Goal: Information Seeking & Learning: Learn about a topic

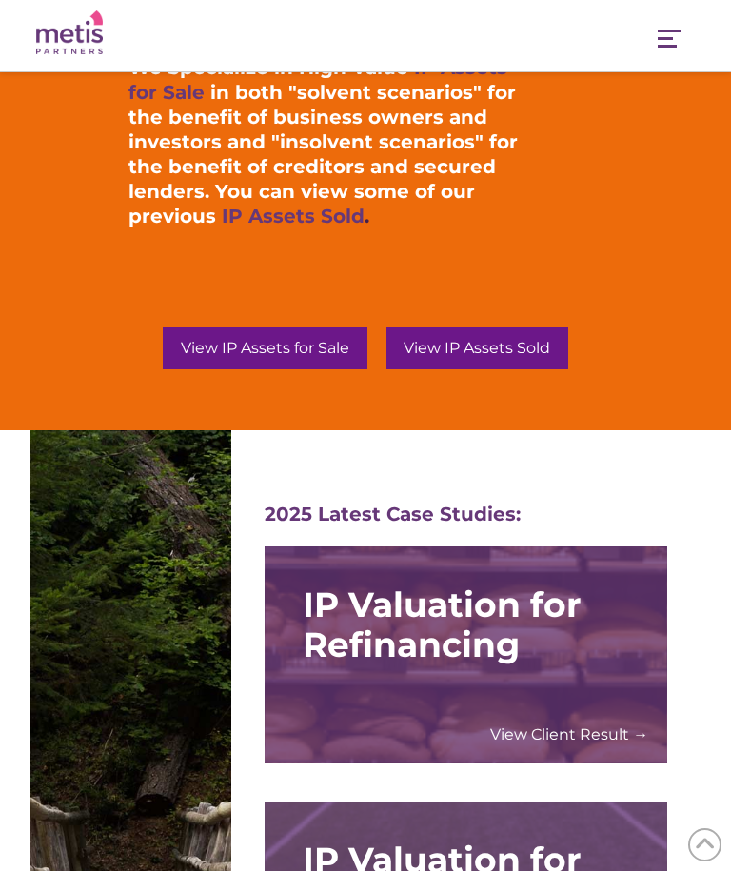
scroll to position [2379, 0]
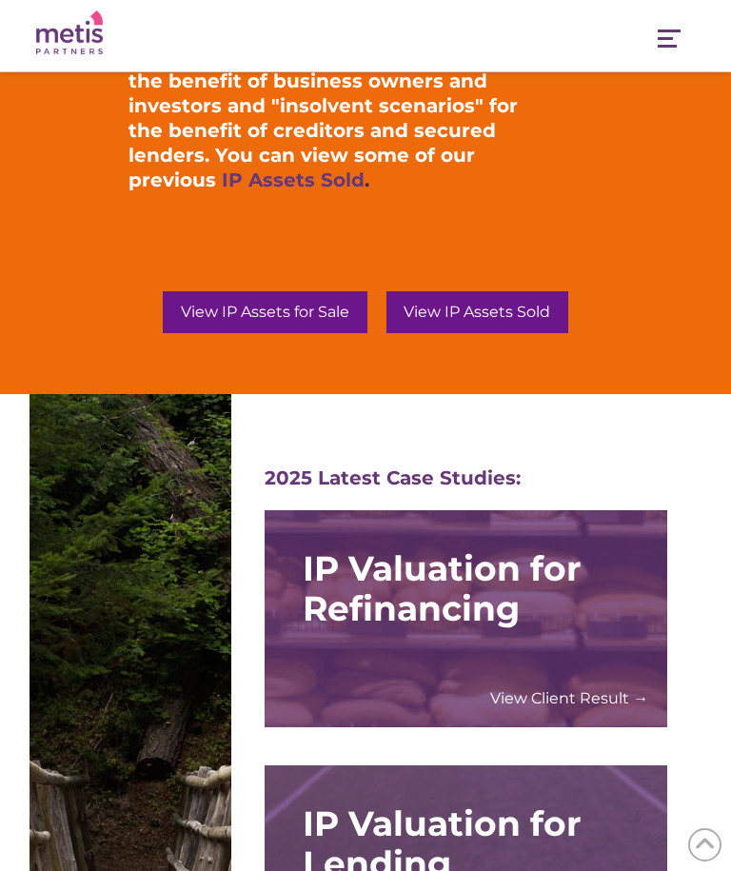
click at [495, 311] on span "View IP Assets Sold" at bounding box center [477, 312] width 147 height 15
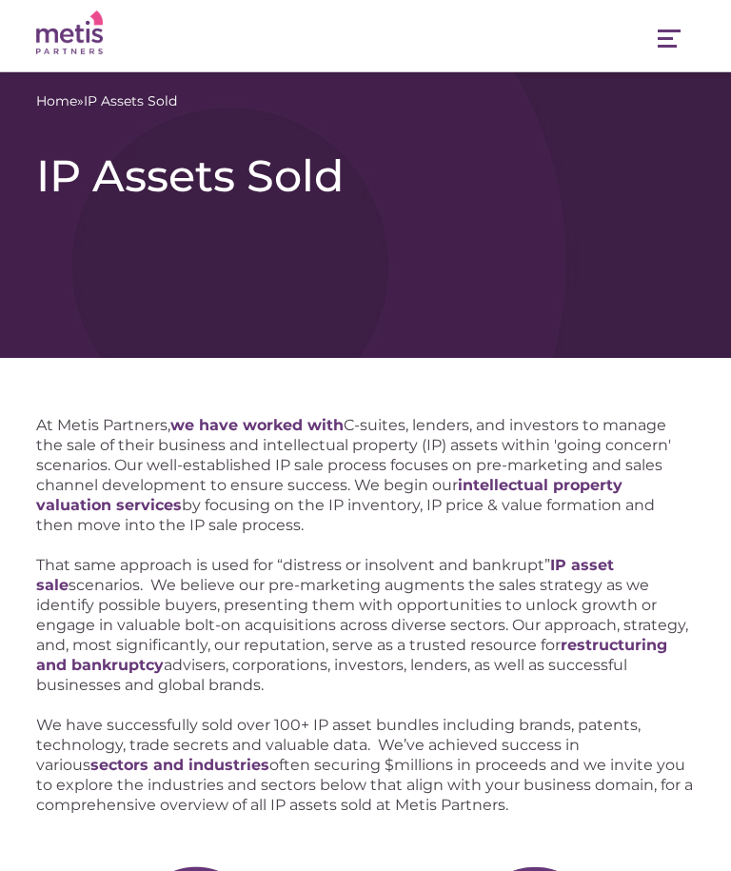
click at [662, 37] on span at bounding box center [665, 38] width 15 height 3
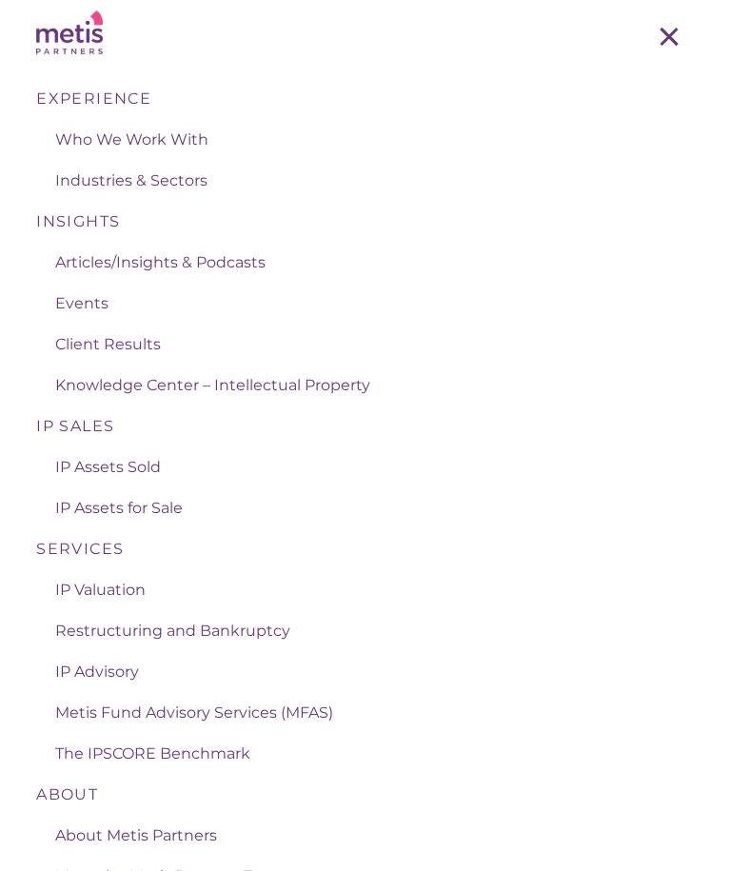
click at [149, 353] on span "Client Results" at bounding box center [108, 344] width 106 height 18
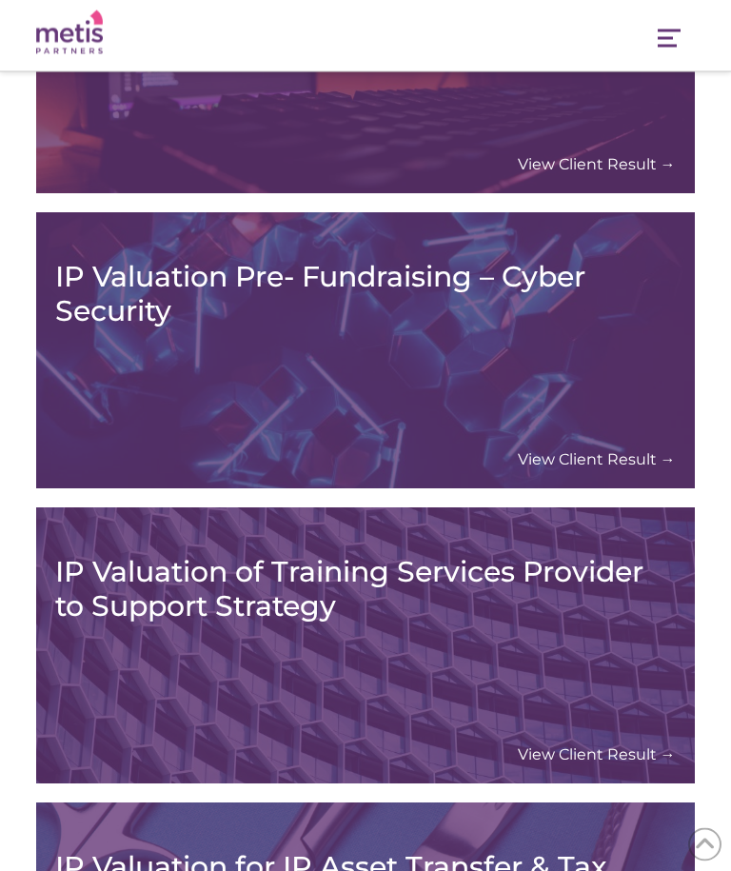
scroll to position [11985, 0]
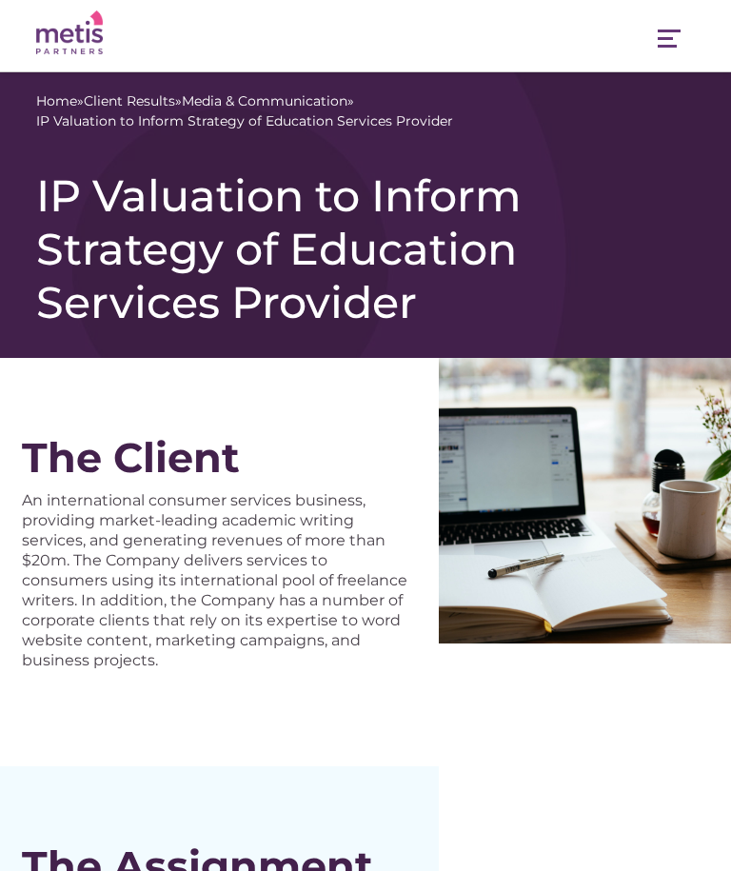
click at [668, 35] on link "Navigation" at bounding box center [668, 41] width 51 height 44
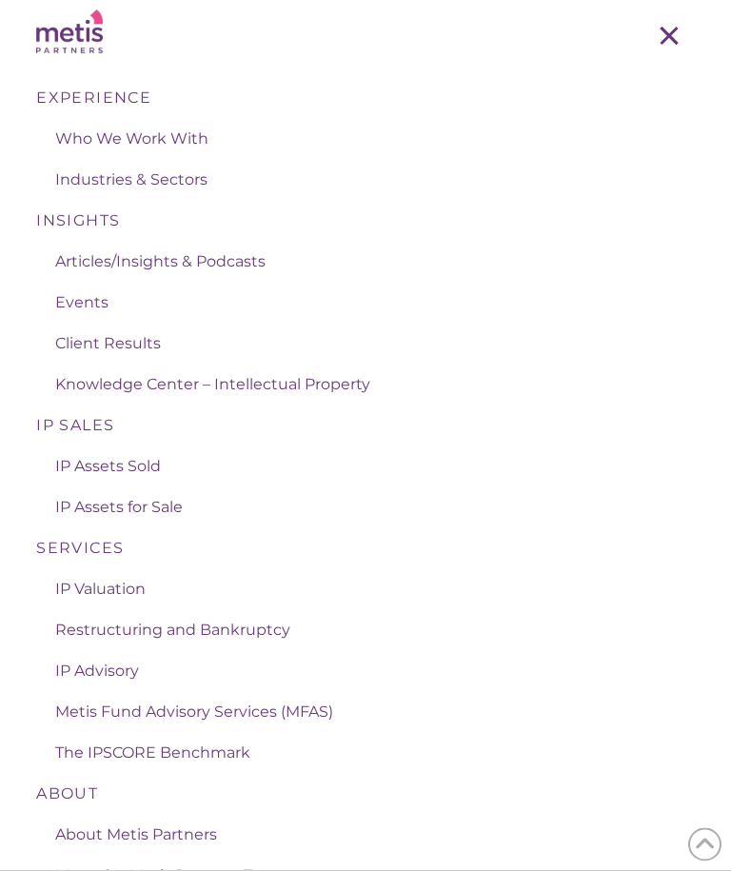
scroll to position [203, 0]
click at [153, 507] on span "IP Assets for Sale" at bounding box center [119, 508] width 128 height 18
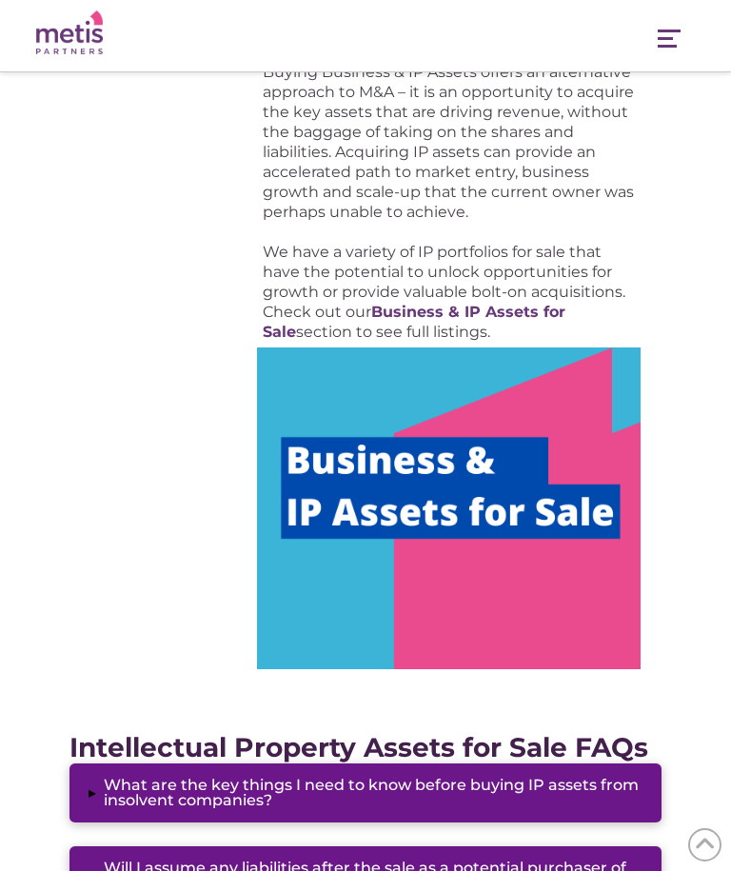
scroll to position [1169, 0]
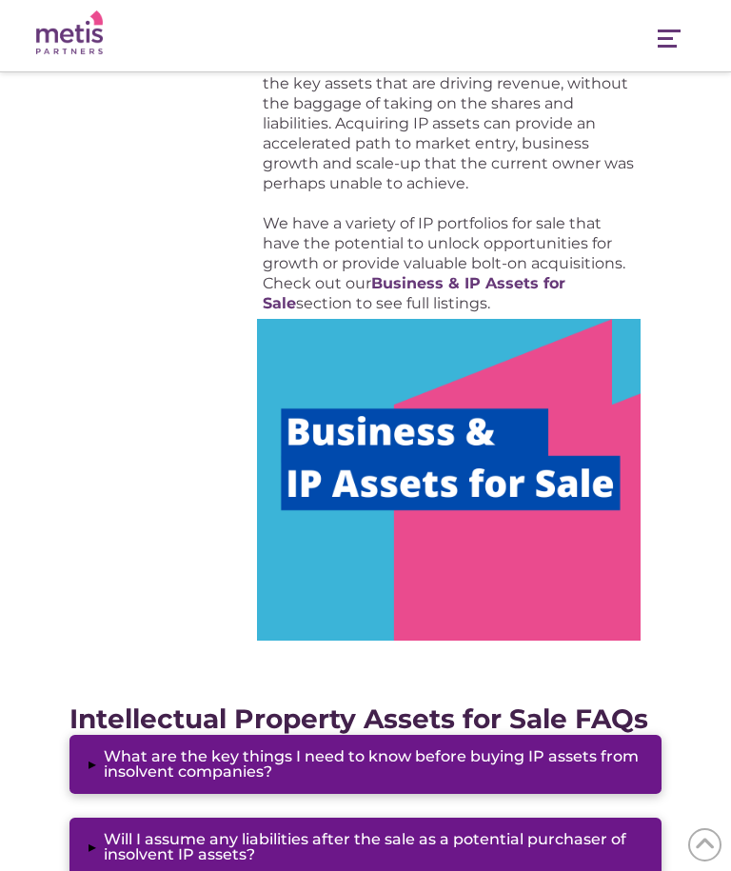
click at [558, 406] on img at bounding box center [449, 480] width 384 height 322
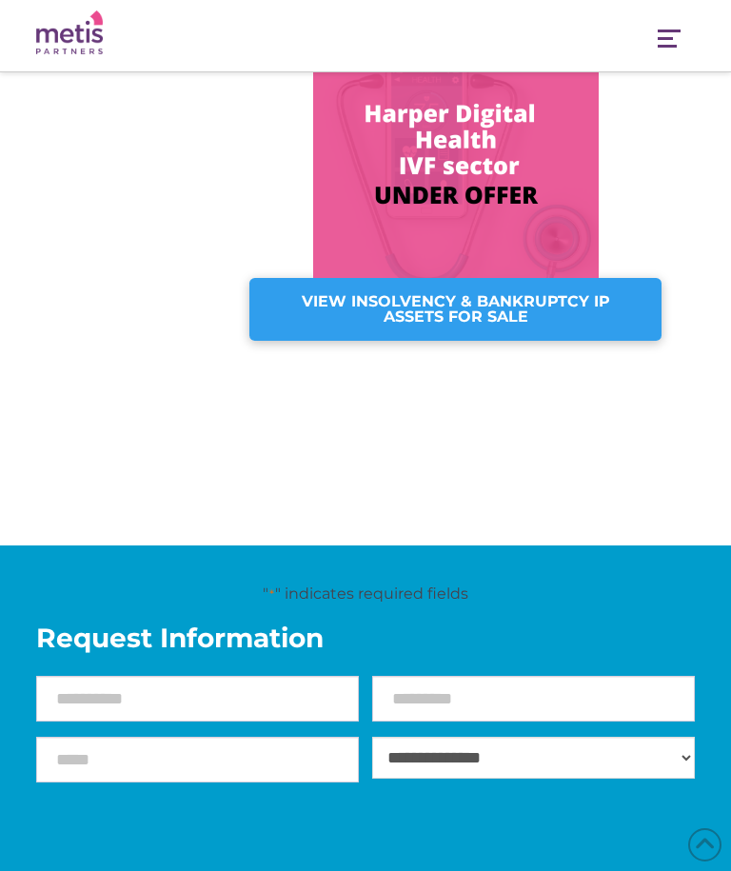
scroll to position [1844, 0]
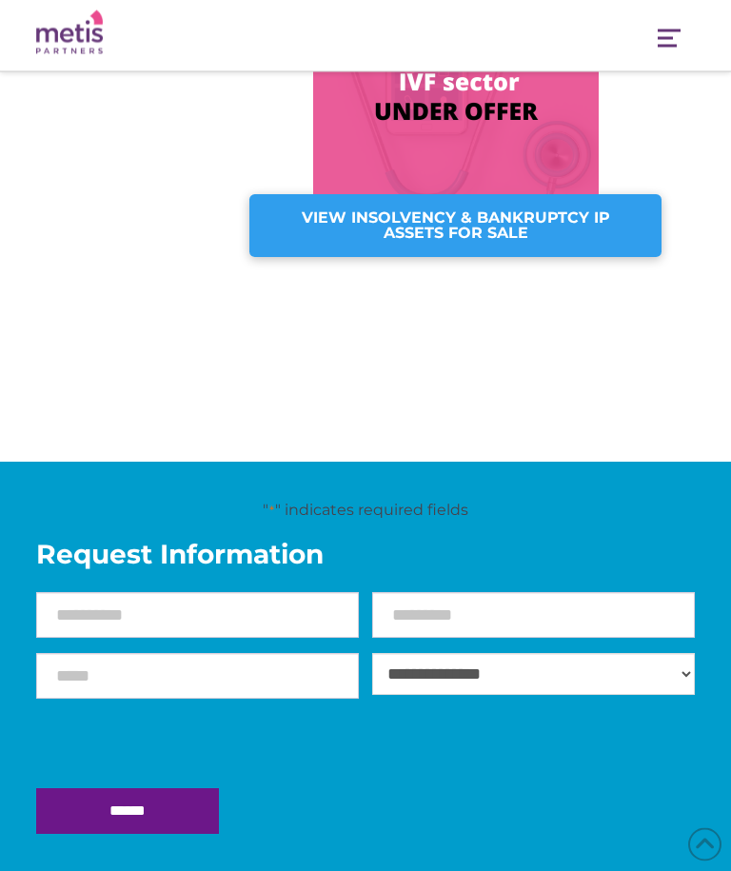
click at [607, 247] on div "VIEW INSOLVENCY & BANKRUPTCY IP ASSETS FOR SALE" at bounding box center [455, 226] width 412 height 63
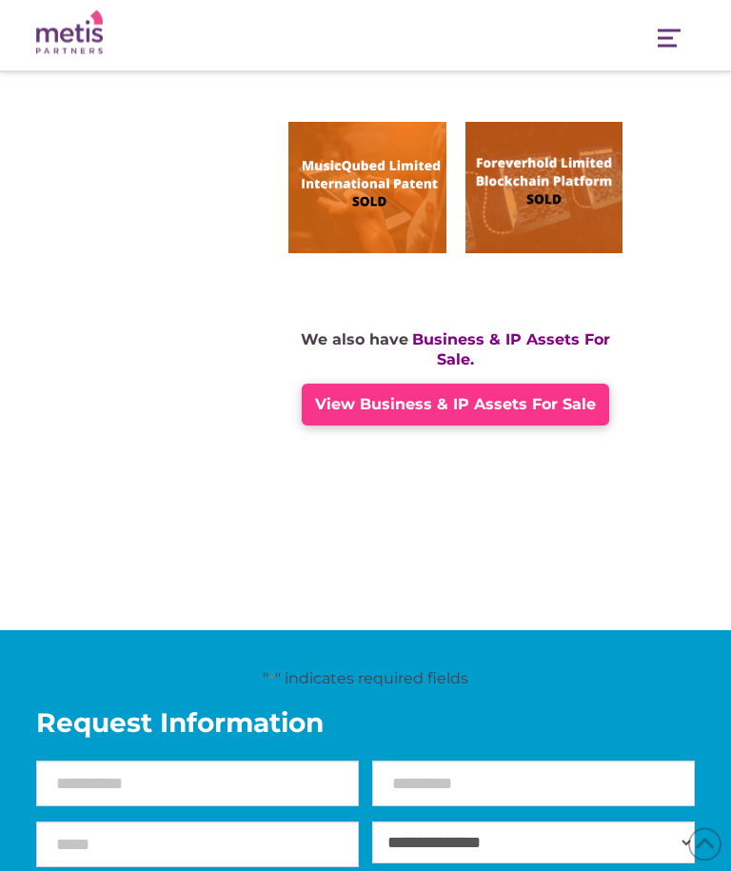
scroll to position [1322, 0]
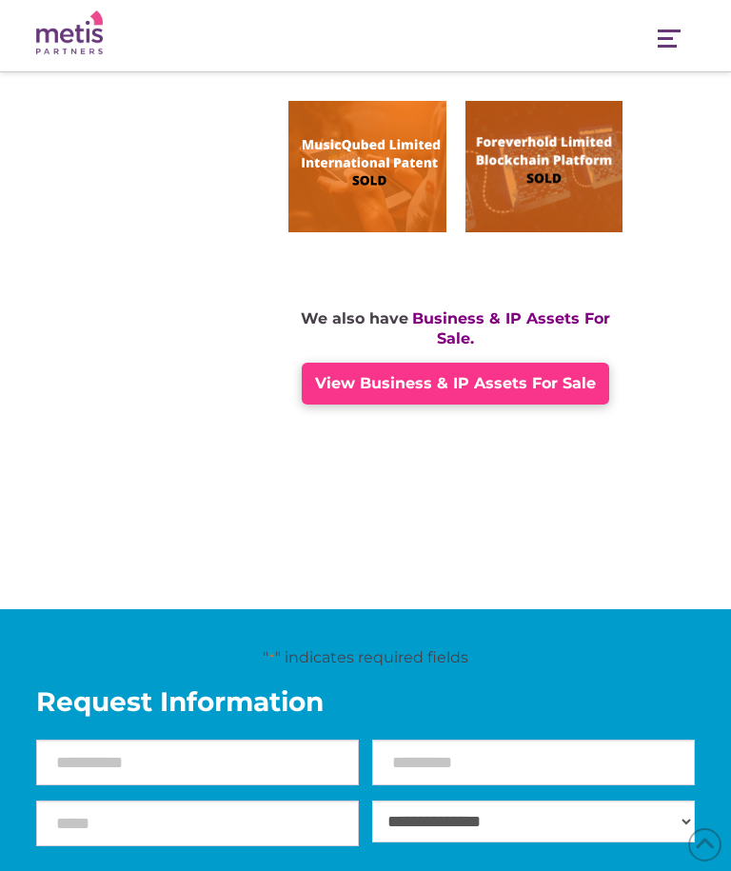
click at [564, 388] on span "View Business & IP Assets For Sale" at bounding box center [455, 383] width 281 height 18
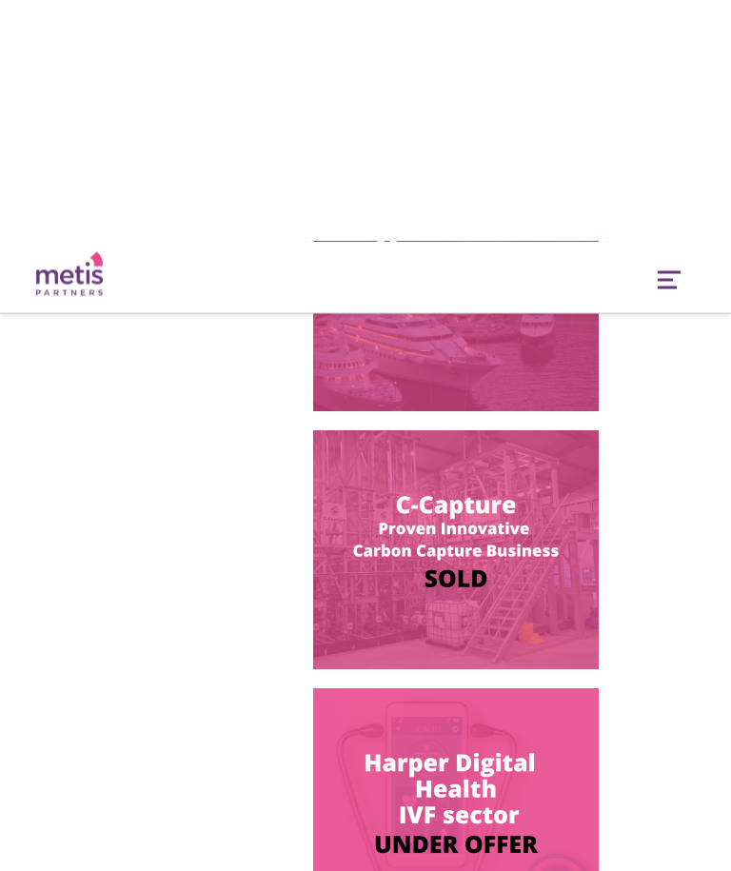
scroll to position [85, 0]
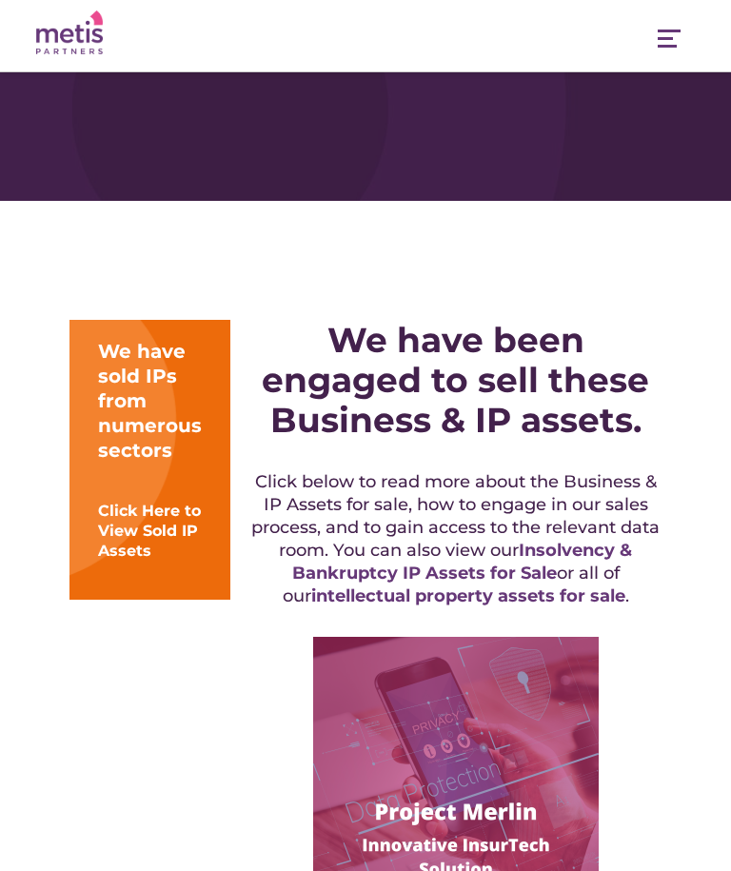
click at [668, 45] on span at bounding box center [667, 46] width 19 height 3
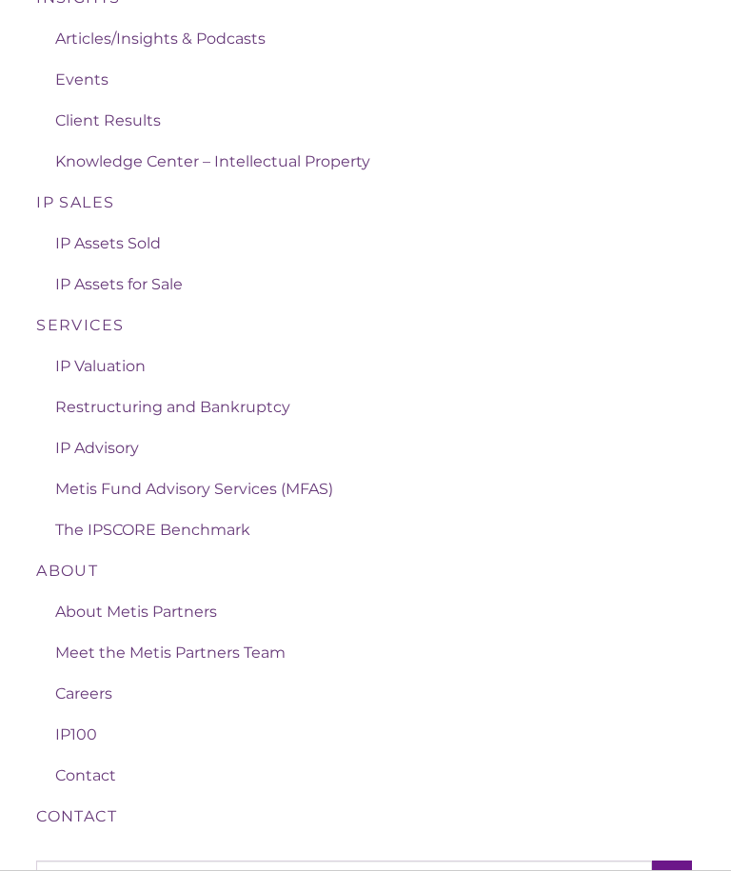
scroll to position [221, 0]
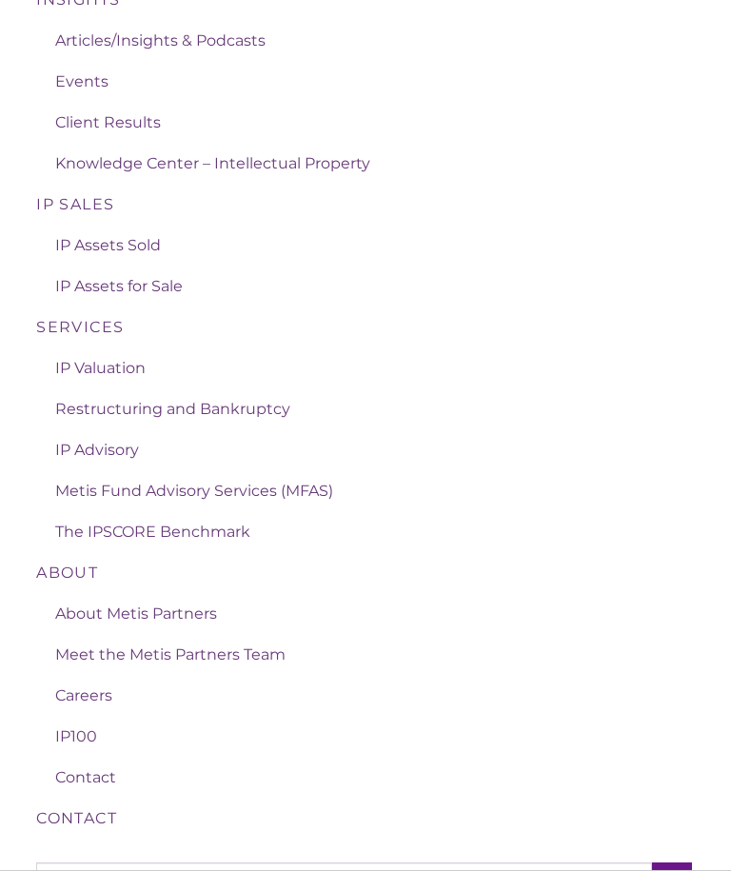
click at [119, 455] on span "IP Advisory" at bounding box center [97, 451] width 84 height 18
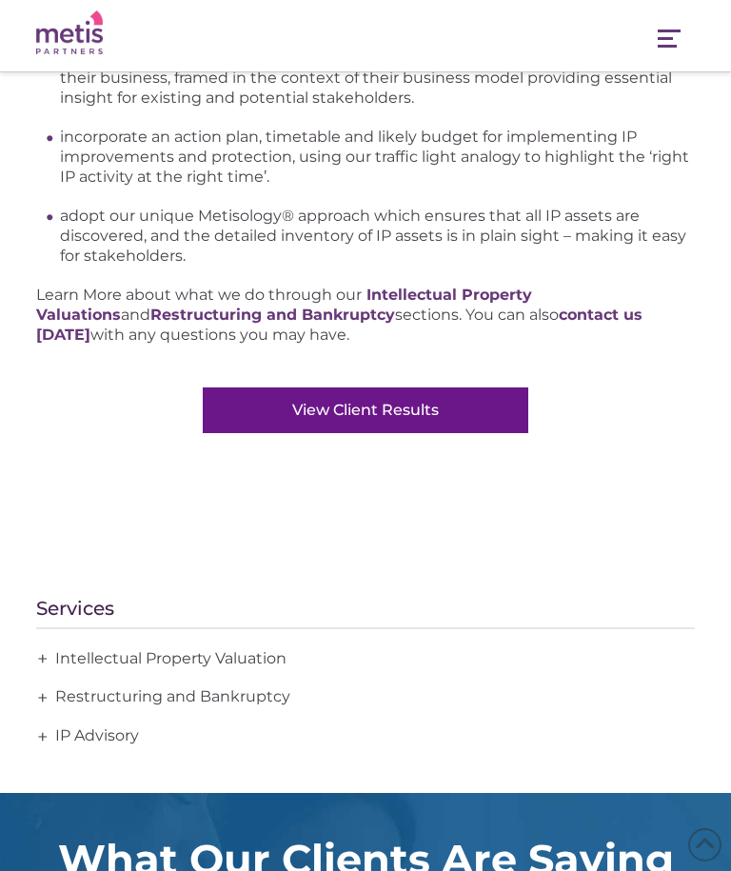
scroll to position [1590, 0]
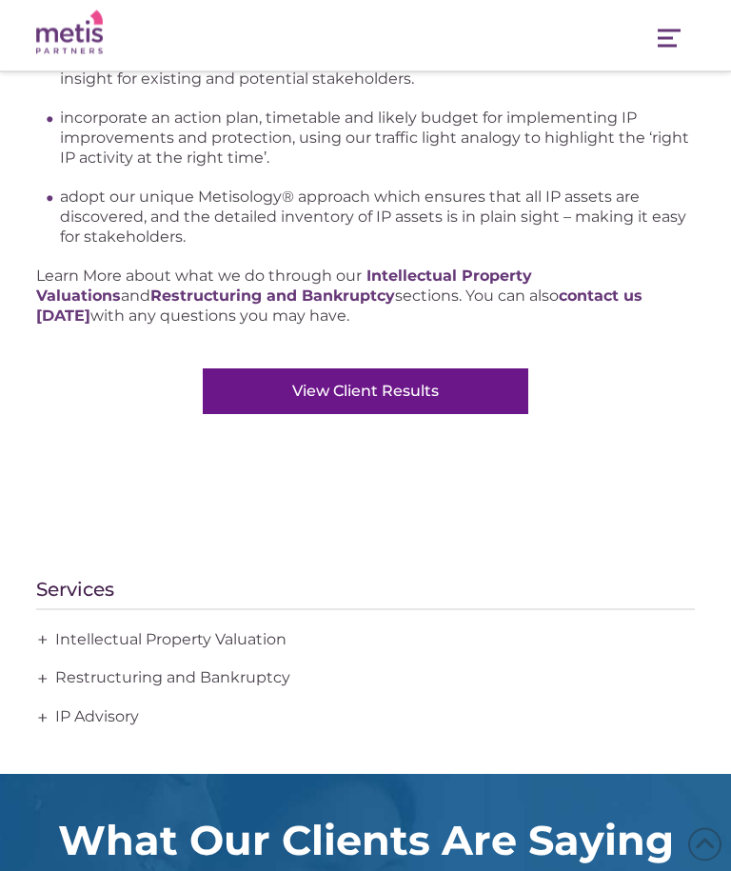
click at [387, 392] on link "View Client Results" at bounding box center [366, 392] width 326 height 46
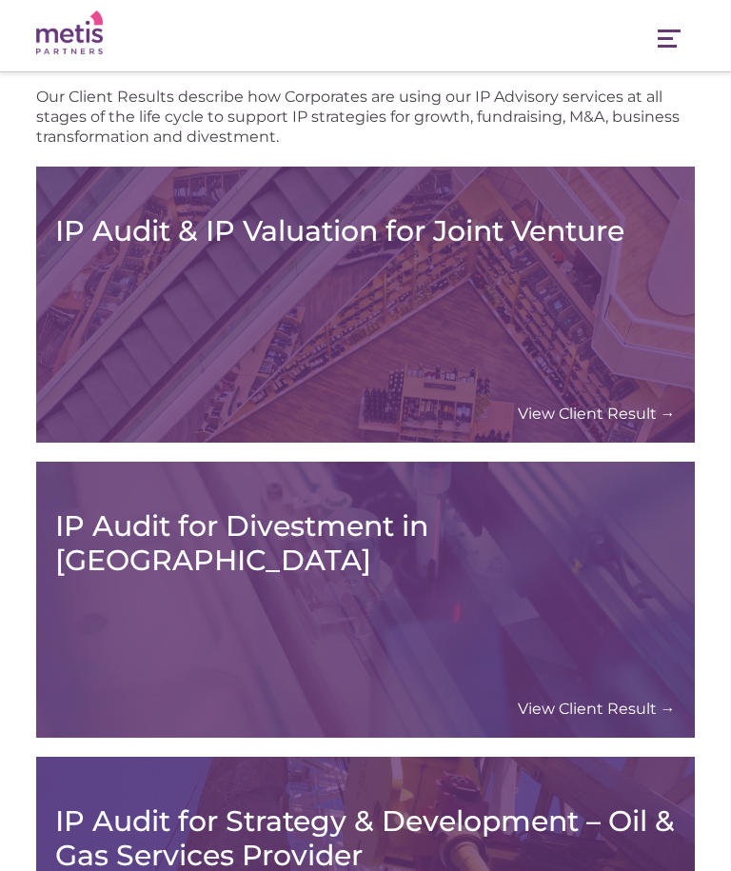
scroll to position [318, 0]
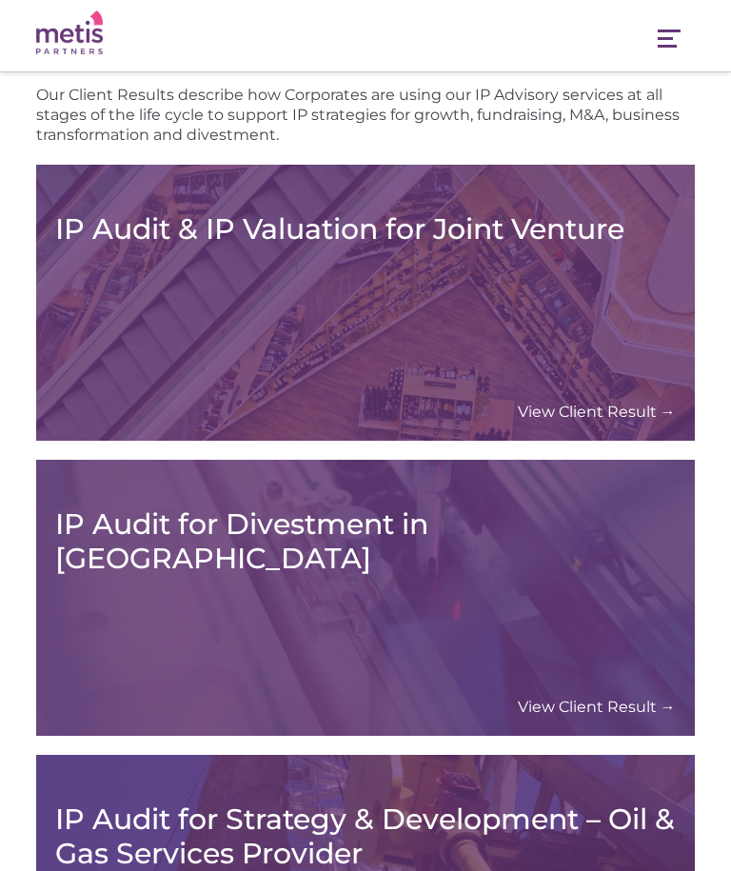
click at [622, 717] on link "View Client Result →" at bounding box center [597, 707] width 158 height 20
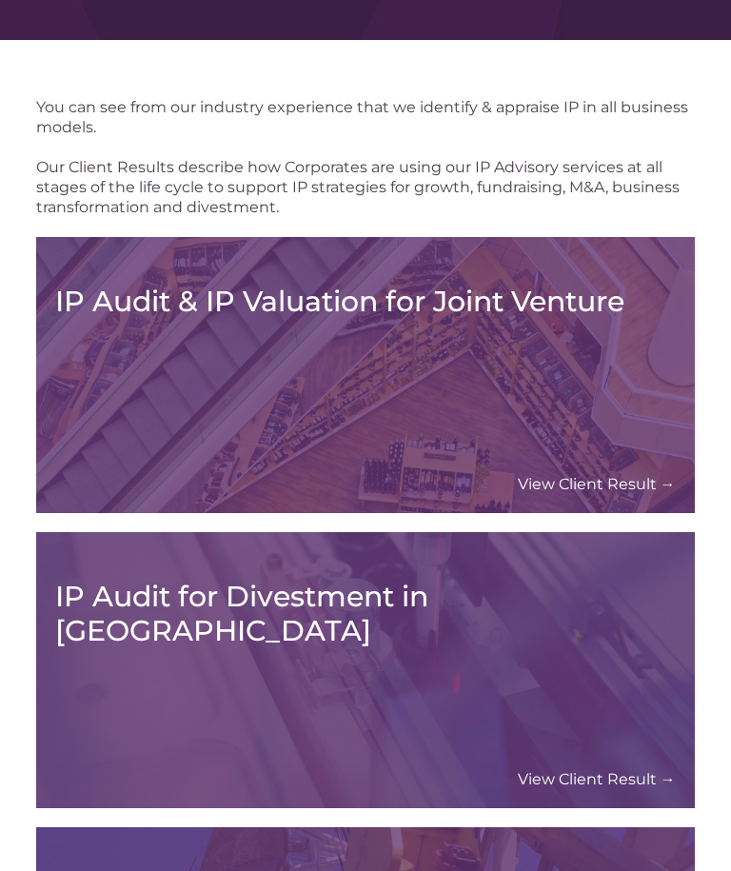
scroll to position [383, 0]
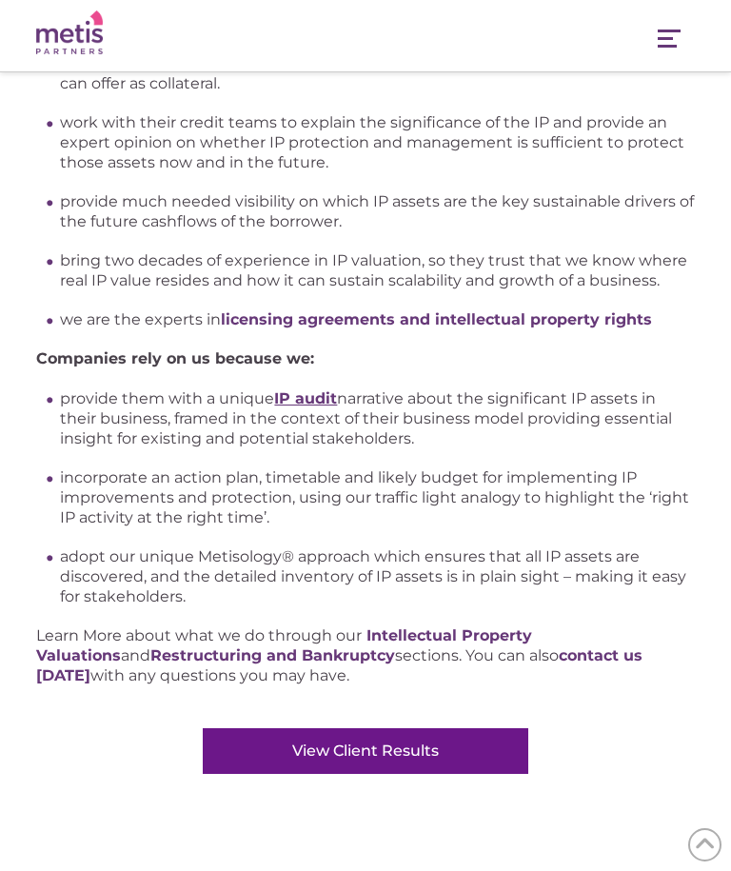
scroll to position [1311, 0]
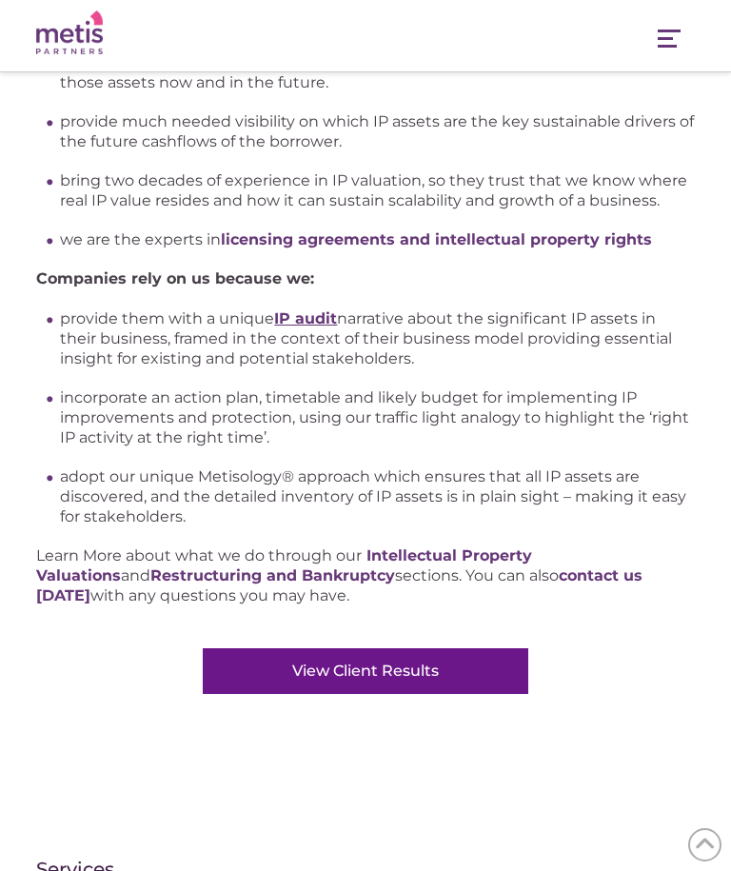
click at [436, 248] on strong "licensing agreements and intellectual property rights" at bounding box center [436, 239] width 431 height 18
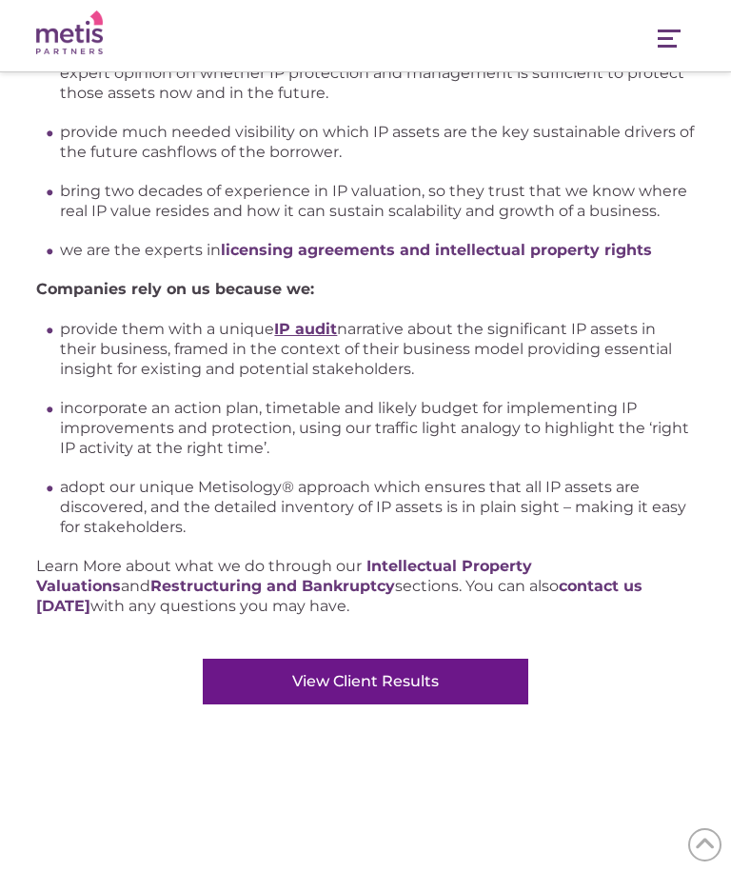
scroll to position [1320, 0]
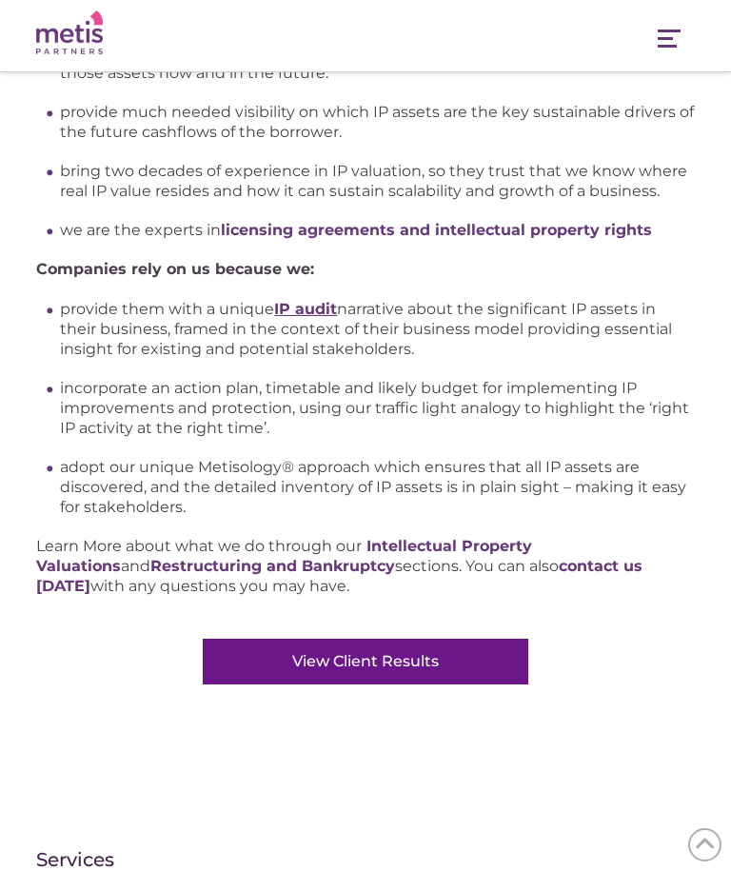
click at [437, 541] on link "Intellectual Property Valuations" at bounding box center [284, 556] width 496 height 38
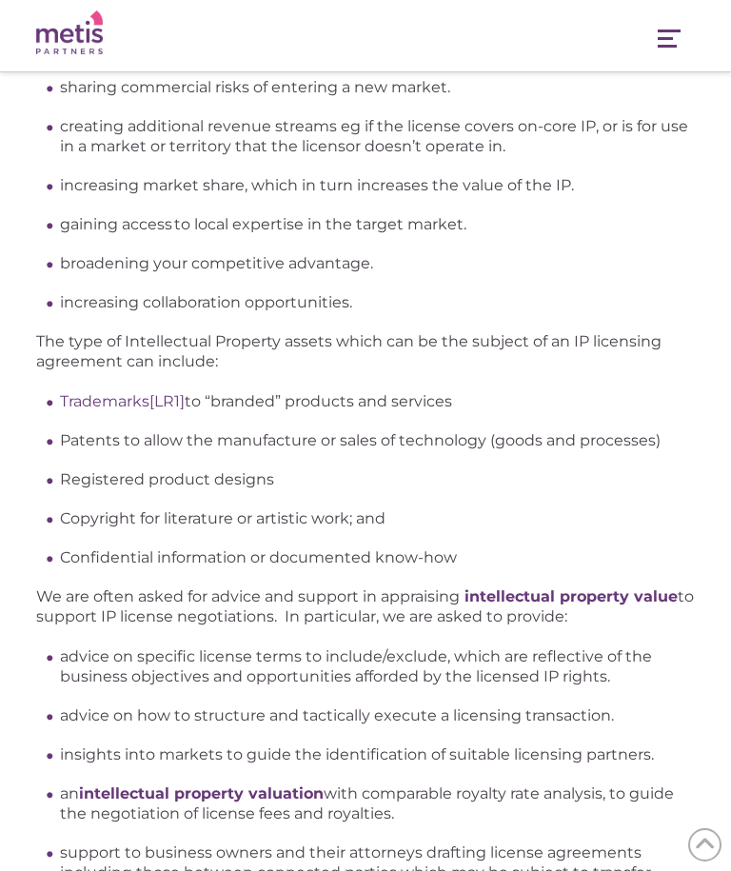
scroll to position [1593, 0]
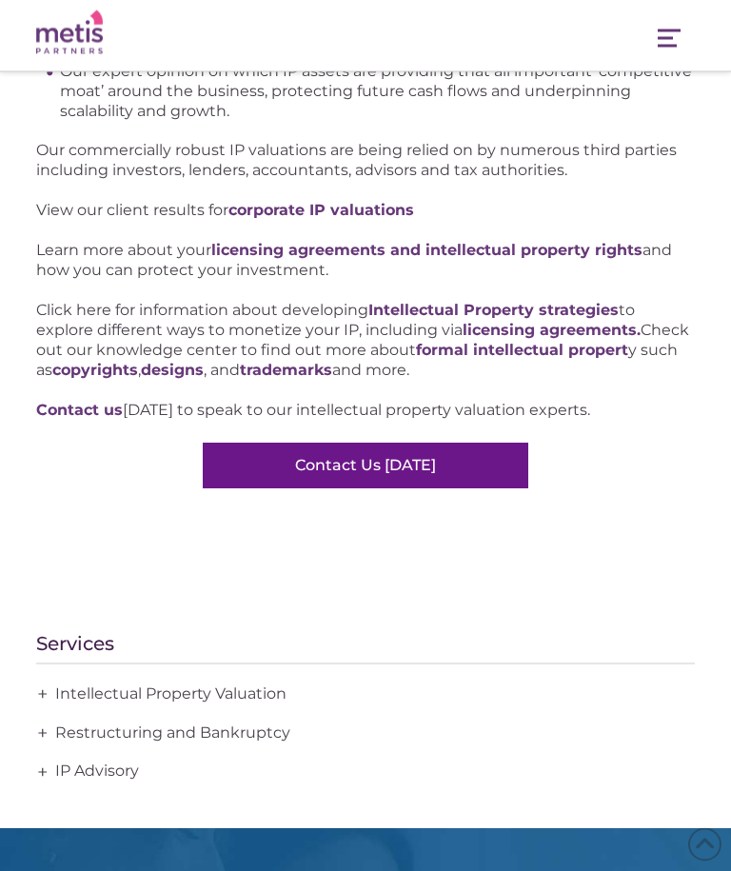
scroll to position [1244, 0]
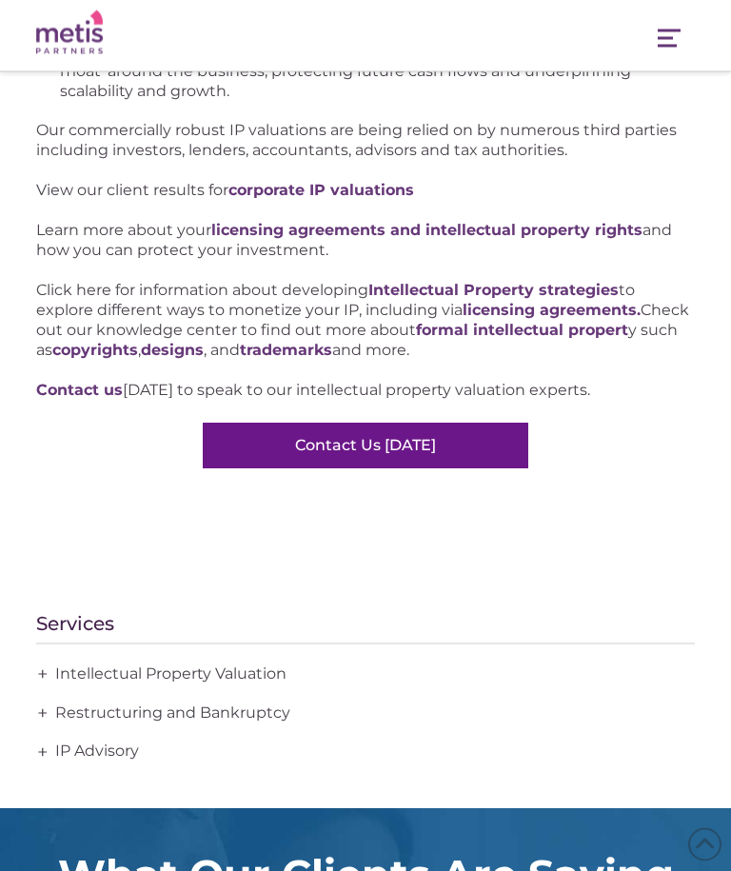
click at [332, 348] on strong "trademarks" at bounding box center [286, 351] width 92 height 18
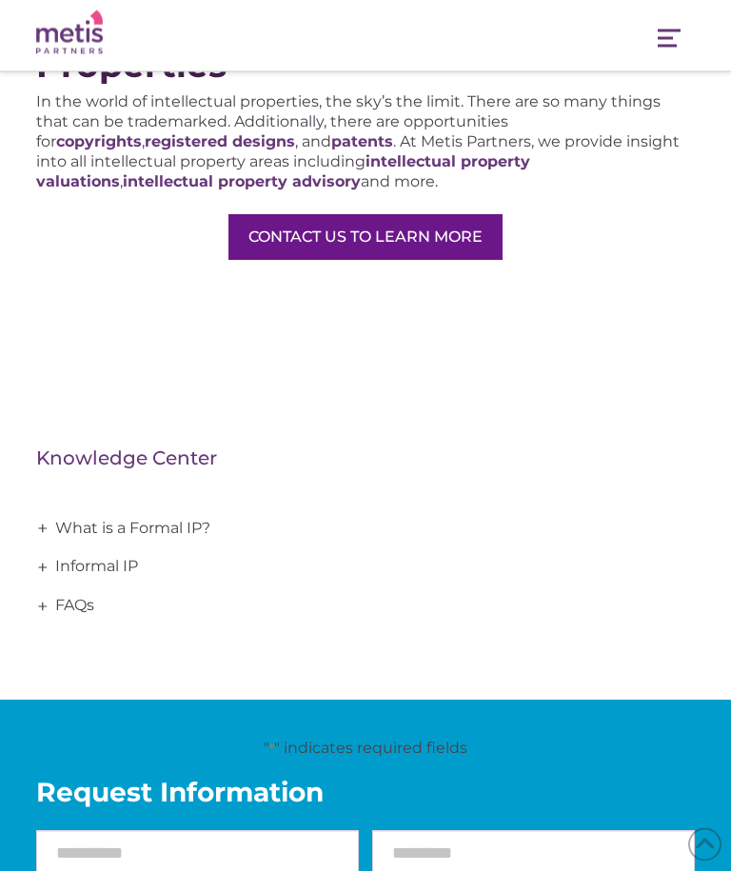
scroll to position [1494, 0]
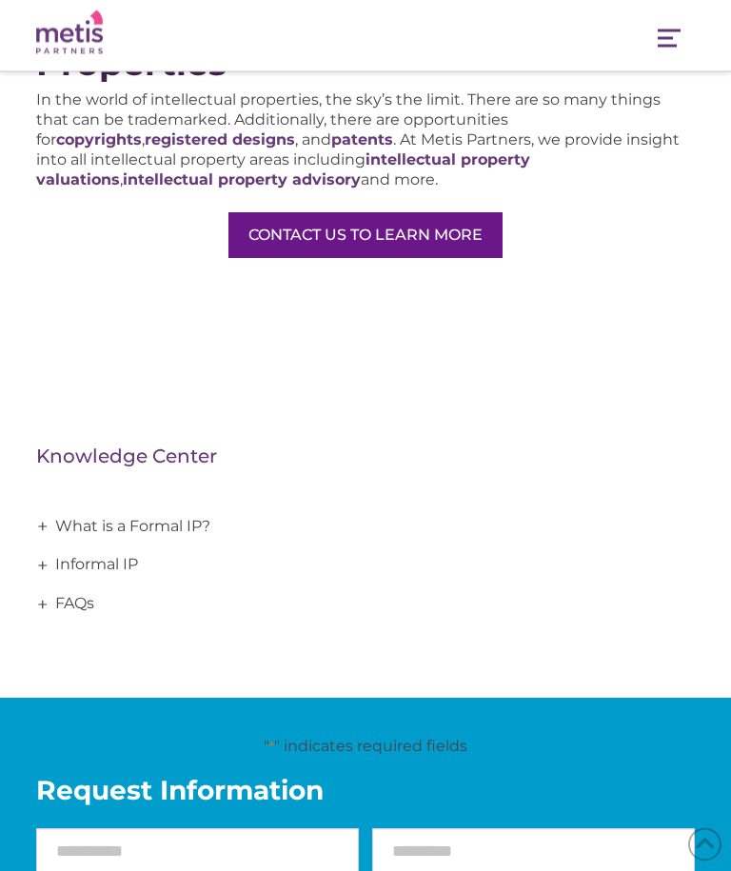
click at [416, 241] on link "CONTACT US TO LEARN MORE" at bounding box center [365, 236] width 274 height 46
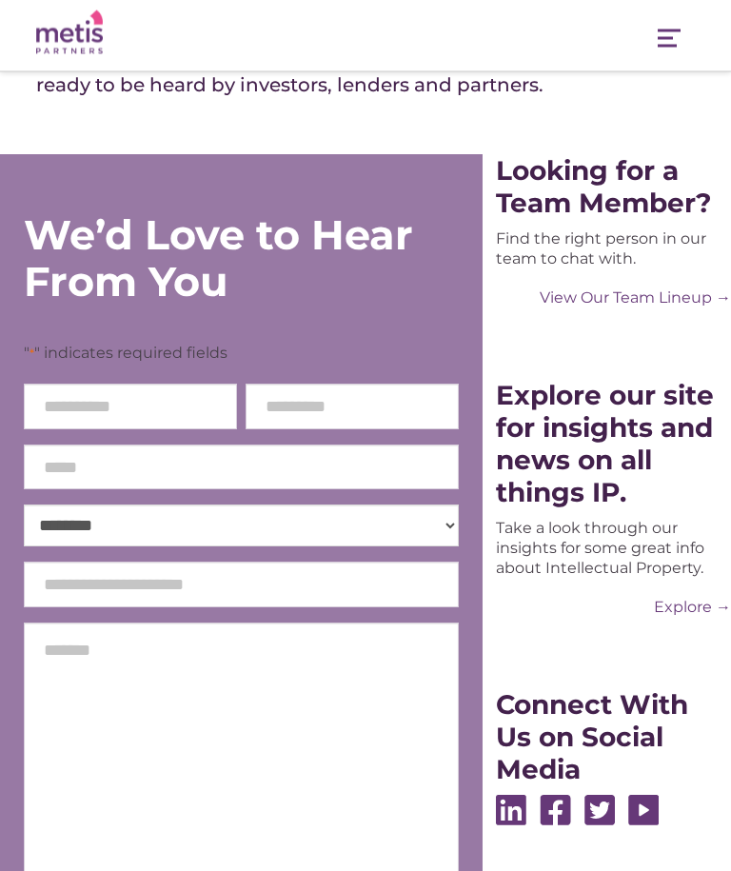
scroll to position [182, 0]
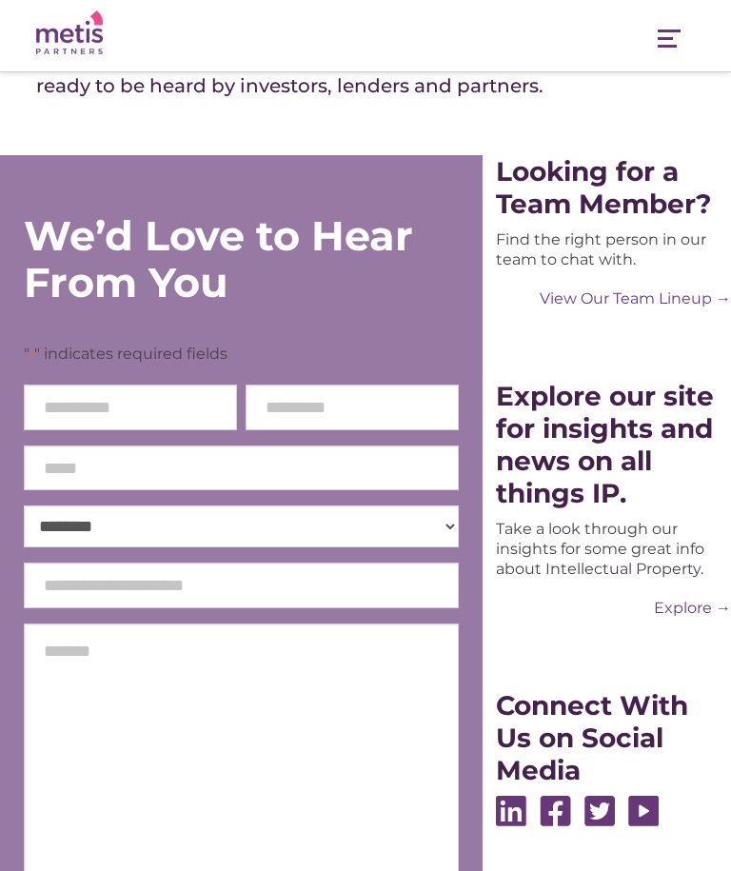
click at [631, 307] on link "View Our Team Lineup →" at bounding box center [613, 298] width 235 height 20
